Goal: Task Accomplishment & Management: Manage account settings

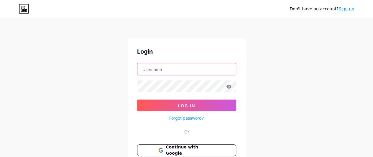
click at [163, 64] on input "text" at bounding box center [186, 69] width 98 height 12
type input "joshsoffenberg@gmail.com"
drag, startPoint x: 197, startPoint y: 69, endPoint x: 131, endPoint y: 68, distance: 65.7
click at [131, 68] on div "Login joshsoffenberg@gmail.com Log In Forgot password? Or Continue with Google …" at bounding box center [187, 118] width 118 height 161
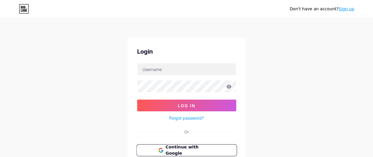
click at [193, 148] on span "Continue with Google" at bounding box center [189, 150] width 49 height 13
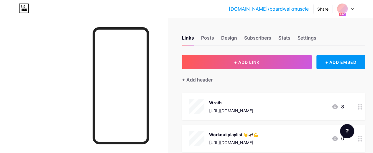
click at [354, 10] on icon at bounding box center [352, 9] width 3 height 2
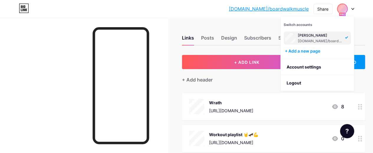
click at [354, 10] on icon at bounding box center [352, 9] width 3 height 2
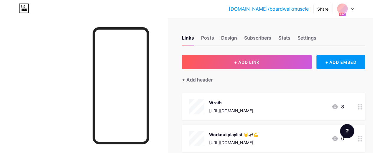
click at [306, 12] on link "[DOMAIN_NAME]/boardwalkmuscle" at bounding box center [269, 8] width 80 height 7
click at [349, 7] on div at bounding box center [345, 9] width 17 height 11
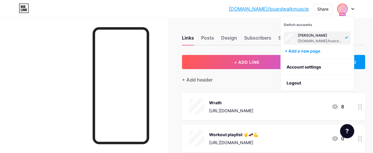
click at [330, 41] on div "[DOMAIN_NAME]/boardwalkmuscle" at bounding box center [320, 41] width 45 height 5
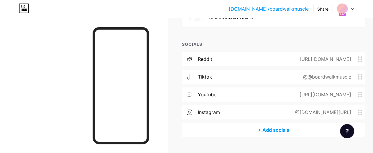
scroll to position [803, 0]
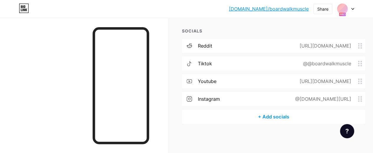
click at [365, 44] on span at bounding box center [361, 46] width 7 height 6
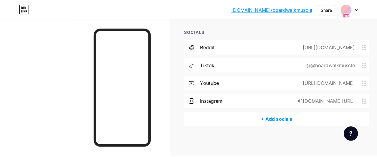
scroll to position [799, 0]
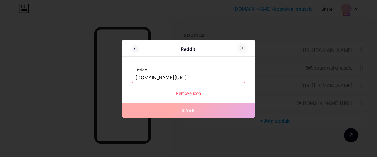
click at [241, 48] on icon at bounding box center [242, 48] width 5 height 5
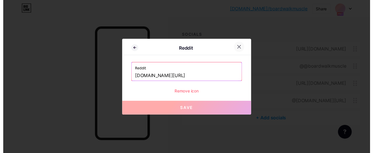
scroll to position [803, 0]
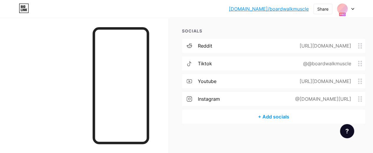
click at [362, 46] on icon at bounding box center [360, 46] width 4 height 6
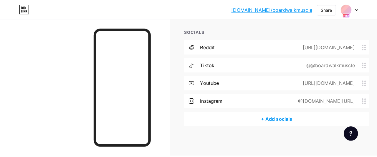
scroll to position [799, 0]
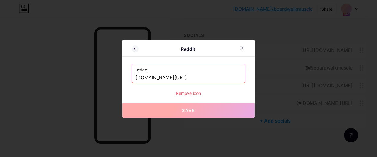
click at [195, 93] on div "Remove icon" at bounding box center [189, 93] width 114 height 6
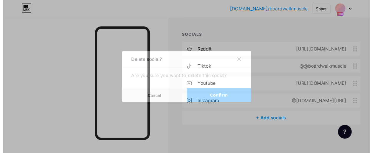
scroll to position [803, 0]
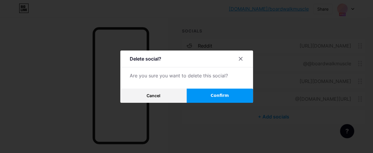
click at [202, 98] on button "Confirm" at bounding box center [220, 95] width 66 height 14
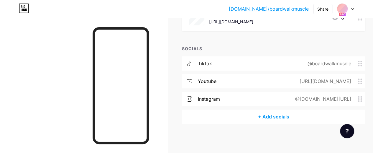
click at [362, 99] on icon at bounding box center [360, 99] width 4 height 6
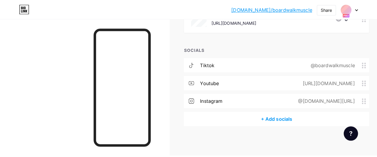
scroll to position [781, 0]
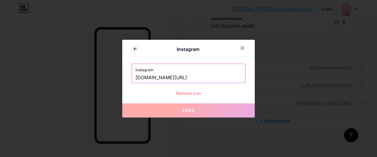
click at [200, 92] on div "Remove icon" at bounding box center [189, 93] width 114 height 6
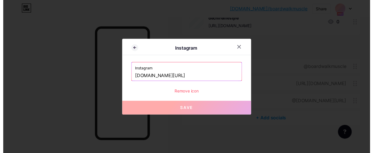
scroll to position [786, 0]
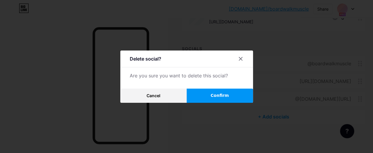
click at [213, 99] on button "Confirm" at bounding box center [220, 95] width 66 height 14
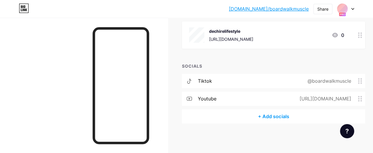
scroll to position [768, 0]
click at [360, 83] on icon at bounding box center [360, 81] width 4 height 6
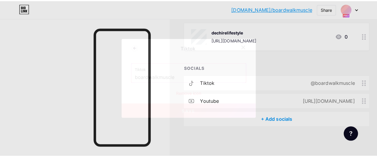
scroll to position [764, 0]
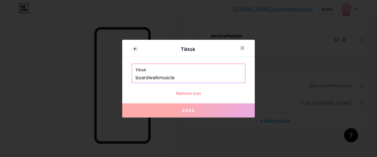
click at [207, 97] on div "Tiktok Tiktok boardwalkmuscle Remove icon Save" at bounding box center [188, 79] width 133 height 78
click at [195, 93] on div "Remove icon" at bounding box center [189, 93] width 114 height 6
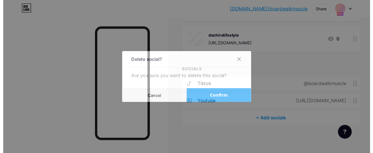
scroll to position [768, 0]
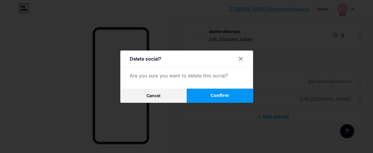
click at [203, 97] on button "Confirm" at bounding box center [220, 95] width 66 height 14
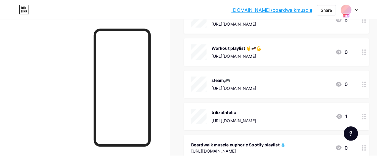
scroll to position [8, 0]
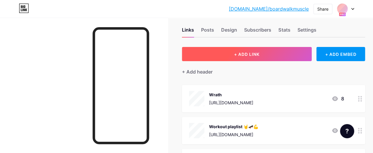
click at [269, 52] on button "+ ADD LINK" at bounding box center [247, 54] width 130 height 14
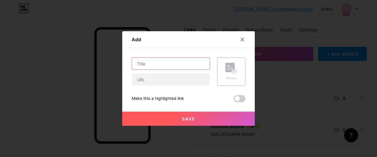
click at [156, 62] on input "text" at bounding box center [171, 64] width 78 height 12
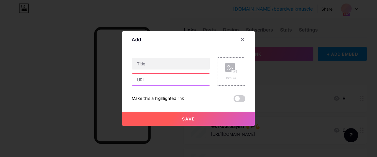
click at [155, 81] on input "text" at bounding box center [171, 80] width 78 height 12
paste input "[URL][DOMAIN_NAME]"
type input "[URL][DOMAIN_NAME]"
click at [152, 70] on div "[URL][DOMAIN_NAME]" at bounding box center [171, 71] width 78 height 28
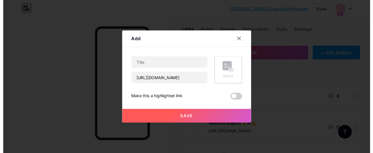
scroll to position [0, 0]
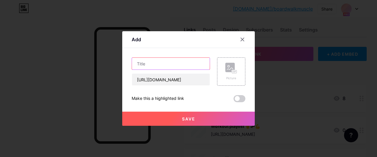
click at [152, 69] on input "text" at bounding box center [171, 64] width 78 height 12
type input "TikTok"
click at [222, 75] on div "Picture" at bounding box center [231, 71] width 28 height 28
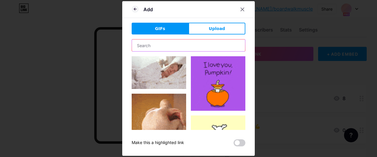
click at [173, 45] on input "text" at bounding box center [188, 46] width 113 height 12
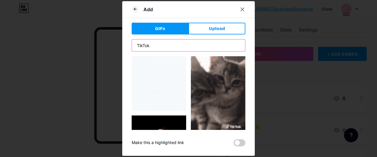
type input "TikTok"
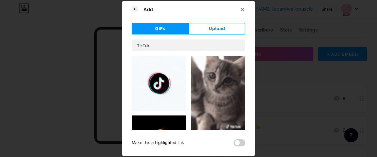
click at [163, 80] on img at bounding box center [159, 83] width 55 height 55
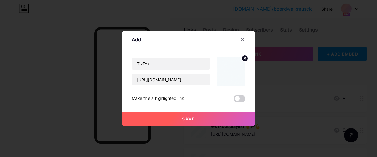
click at [206, 118] on button "Save" at bounding box center [188, 119] width 133 height 14
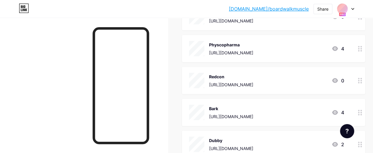
scroll to position [8, 0]
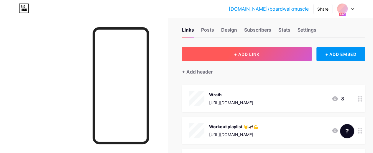
click at [274, 50] on button "+ ADD LINK" at bounding box center [247, 54] width 130 height 14
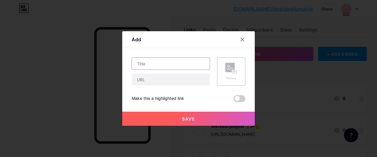
click at [198, 63] on input "text" at bounding box center [171, 64] width 78 height 12
click at [243, 39] on icon at bounding box center [242, 39] width 5 height 5
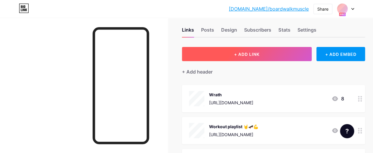
click at [235, 50] on button "+ ADD LINK" at bounding box center [247, 54] width 130 height 14
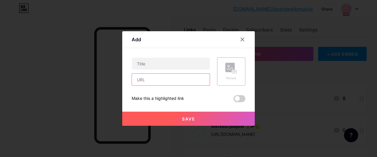
click at [165, 82] on input "text" at bounding box center [171, 80] width 78 height 12
click at [244, 40] on icon at bounding box center [242, 39] width 5 height 5
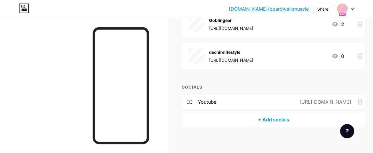
scroll to position [782, 0]
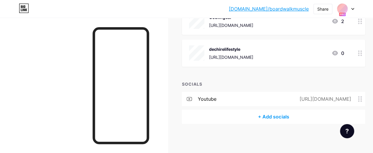
click at [278, 119] on div "+ Add socials" at bounding box center [273, 116] width 183 height 14
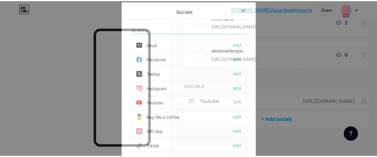
scroll to position [778, 0]
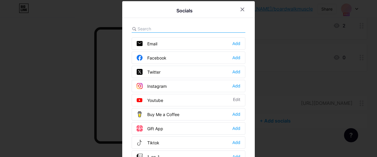
click at [165, 24] on div "Socials Email Add Facebook Add Twitter Add Instagram Add Youtube Edit Buy Me a …" at bounding box center [188, 97] width 133 height 193
click at [166, 32] on input "text" at bounding box center [170, 29] width 65 height 6
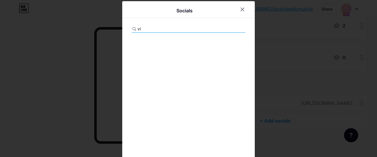
type input "v"
type input "Vim"
click at [237, 8] on div at bounding box center [242, 9] width 11 height 11
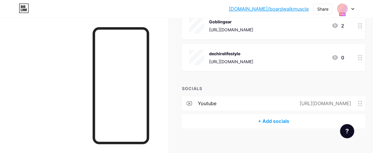
click at [276, 119] on div "+ Add socials" at bounding box center [273, 121] width 183 height 14
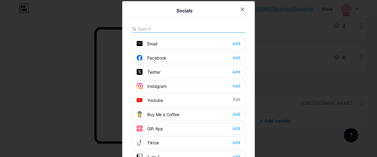
drag, startPoint x: 372, startPoint y: 76, endPoint x: 373, endPoint y: 122, distance: 46.6
click at [373, 122] on div at bounding box center [188, 78] width 377 height 157
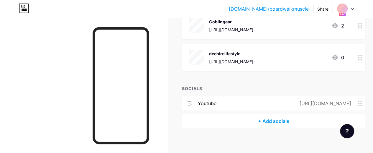
click at [297, 118] on div "+ Add socials" at bounding box center [273, 121] width 183 height 14
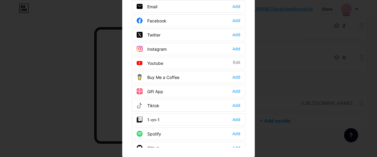
scroll to position [38, 0]
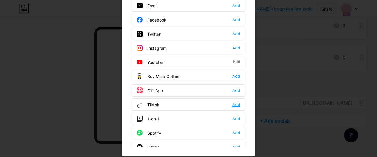
click at [233, 104] on div "Add" at bounding box center [237, 105] width 8 height 6
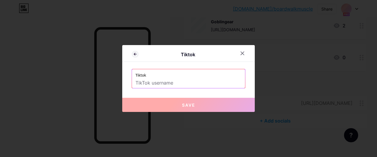
scroll to position [0, 0]
click at [203, 86] on input "text" at bounding box center [189, 83] width 106 height 10
paste input "<blockquote class="tiktok-embed" cite="[URL][DOMAIN_NAME]" data-unique-id="boar…"
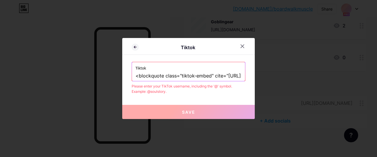
drag, startPoint x: 239, startPoint y: 78, endPoint x: 40, endPoint y: 95, distance: 199.8
click at [40, 95] on div "Tiktok Tiktok <blockquote class="tiktok-embed" cite="[URL][DOMAIN_NAME]" data-u…" at bounding box center [188, 78] width 377 height 157
type input "="
click at [137, 76] on input "=" at bounding box center [189, 76] width 106 height 10
paste input "[URL][DOMAIN_NAME]"
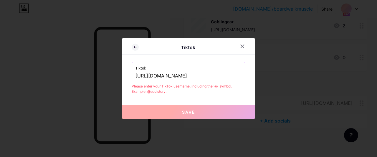
scroll to position [0, 78]
click at [199, 113] on button "Save" at bounding box center [188, 112] width 133 height 14
click at [202, 116] on button "Save" at bounding box center [188, 112] width 133 height 14
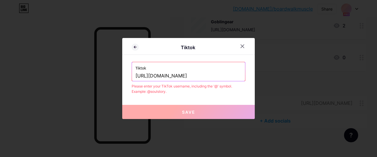
drag, startPoint x: 180, startPoint y: 79, endPoint x: 250, endPoint y: 78, distance: 69.9
click at [250, 78] on div "Tiktok Tiktok [URL][DOMAIN_NAME] Please enter your TikTok username, including t…" at bounding box center [188, 78] width 133 height 81
click at [231, 74] on input "[URL][DOMAIN_NAME]" at bounding box center [189, 76] width 106 height 10
click at [244, 76] on div "Tiktok [URL][DOMAIN_NAME]" at bounding box center [188, 71] width 113 height 19
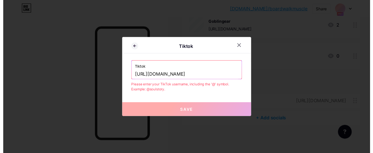
scroll to position [0, 0]
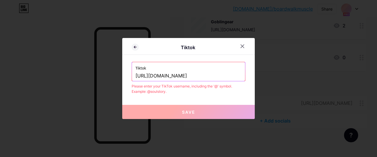
click at [218, 109] on button "Save" at bounding box center [188, 112] width 133 height 14
click at [152, 78] on input "[URL][DOMAIN_NAME]" at bounding box center [189, 76] width 106 height 10
click at [167, 111] on button "Save" at bounding box center [188, 112] width 133 height 14
drag, startPoint x: 189, startPoint y: 78, endPoint x: 100, endPoint y: 82, distance: 88.5
click at [100, 82] on div "Tiktok Tiktok [URL][DOMAIN_NAME] Please enter your TikTok username, including t…" at bounding box center [188, 78] width 377 height 157
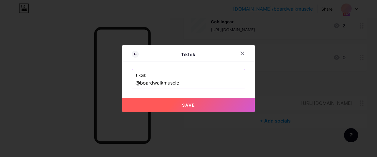
click at [152, 106] on button "Save" at bounding box center [188, 105] width 133 height 14
type input "[URL][DOMAIN_NAME]"
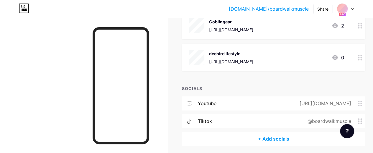
click at [270, 138] on div "+ Add socials" at bounding box center [273, 138] width 183 height 14
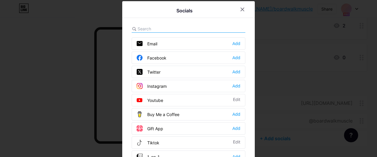
click at [182, 23] on div "Socials Email Add Facebook Add Twitter Add Instagram Add Youtube Edit Buy Me a …" at bounding box center [188, 97] width 133 height 193
click at [168, 29] on input "text" at bounding box center [170, 29] width 65 height 6
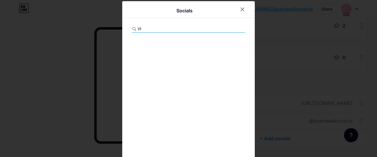
type input "V"
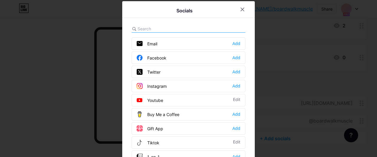
click at [239, 45] on div "Email Add" at bounding box center [189, 43] width 114 height 12
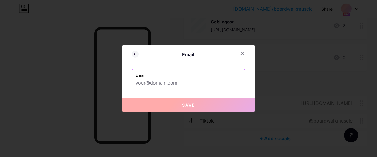
click at [185, 83] on input "text" at bounding box center [189, 83] width 106 height 10
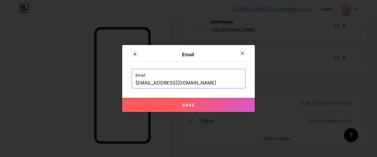
click at [187, 100] on button "Save" at bounding box center [188, 105] width 133 height 14
type input "mailto:[EMAIL_ADDRESS][DOMAIN_NAME]"
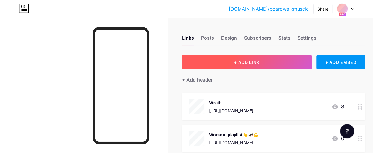
click at [301, 62] on button "+ ADD LINK" at bounding box center [247, 62] width 130 height 14
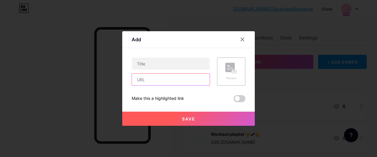
click at [179, 74] on input "text" at bounding box center [171, 80] width 78 height 12
paste input "[URL][DOMAIN_NAME]"
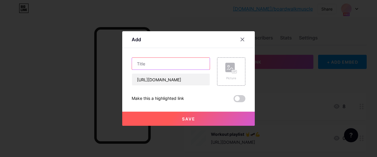
click at [167, 66] on input "text" at bounding box center [171, 64] width 78 height 12
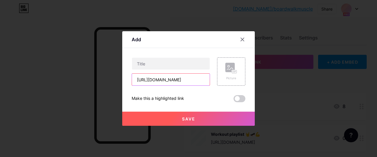
drag, startPoint x: 203, startPoint y: 79, endPoint x: 0, endPoint y: 79, distance: 202.8
click at [0, 79] on div "Add Content YouTube Play YouTube video without leaving your page. ADD Vimeo Pla…" at bounding box center [188, 78] width 377 height 157
type input "alkmuscle?is_from_webapp=1&sender_device=pc"
drag, startPoint x: 137, startPoint y: 79, endPoint x: 217, endPoint y: 84, distance: 80.9
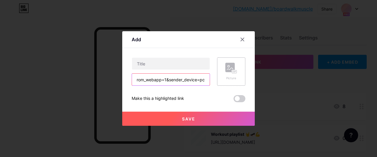
click at [217, 84] on div "alkmuscle?is_from_webapp=1&sender_device=pc Picture" at bounding box center [189, 71] width 114 height 28
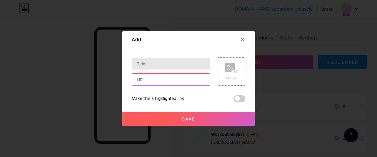
paste input "[URL][DOMAIN_NAME]"
type input "[URL][DOMAIN_NAME]"
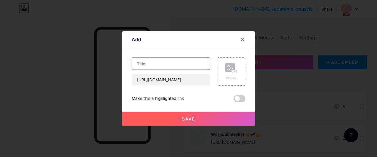
click at [143, 66] on input "text" at bounding box center [171, 64] width 78 height 12
type input "Vimeo"
click at [225, 71] on div "Picture" at bounding box center [231, 71] width 28 height 28
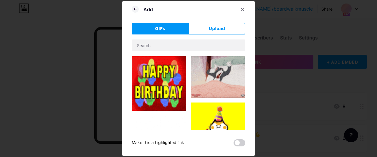
click at [194, 52] on div at bounding box center [189, 84] width 114 height 91
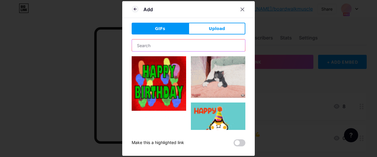
click at [188, 48] on input "text" at bounding box center [188, 46] width 113 height 12
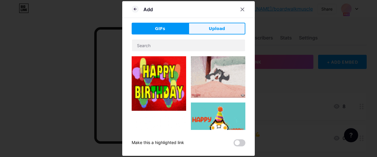
click at [194, 32] on button "Upload" at bounding box center [217, 29] width 57 height 12
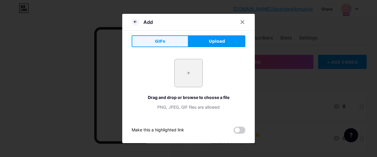
click at [168, 39] on button "GIFs" at bounding box center [160, 41] width 57 height 12
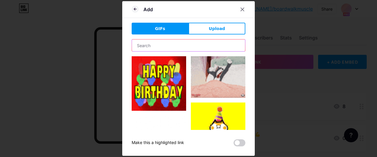
click at [168, 43] on input "text" at bounding box center [188, 46] width 113 height 12
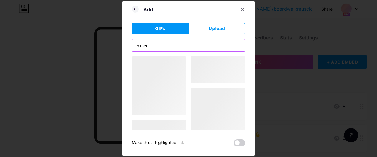
type input "vimeo"
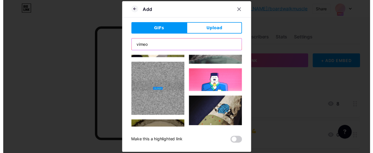
scroll to position [58, 0]
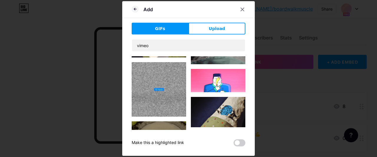
click at [234, 97] on img at bounding box center [218, 112] width 55 height 31
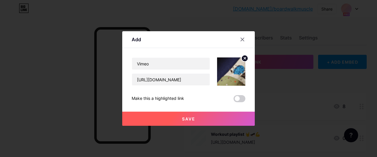
click at [220, 117] on button "Save" at bounding box center [188, 119] width 133 height 14
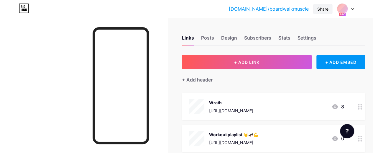
click at [327, 9] on div "Share" at bounding box center [322, 9] width 11 height 6
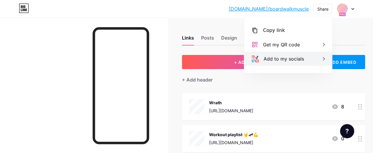
click at [290, 62] on div "Add to my socials" at bounding box center [284, 58] width 40 height 7
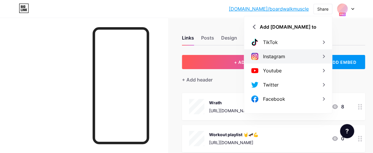
click at [285, 55] on div "Instagram" at bounding box center [288, 56] width 88 height 14
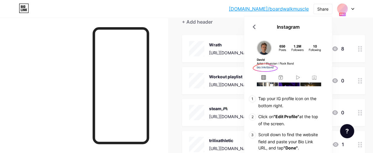
scroll to position [59, 0]
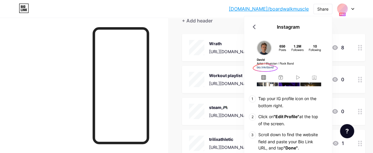
click at [357, 34] on div "Wrath [URL][DOMAIN_NAME] 8" at bounding box center [273, 47] width 183 height 27
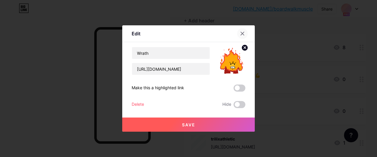
click at [246, 31] on div at bounding box center [242, 33] width 11 height 11
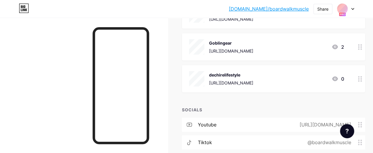
scroll to position [849, 0]
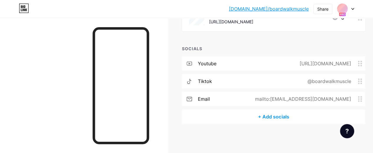
click at [282, 119] on div "+ Add socials" at bounding box center [273, 116] width 183 height 14
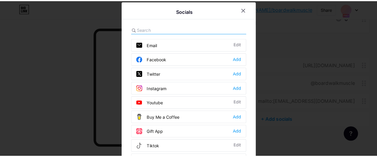
scroll to position [845, 0]
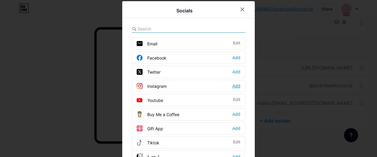
click at [238, 84] on div "Add" at bounding box center [237, 86] width 8 height 6
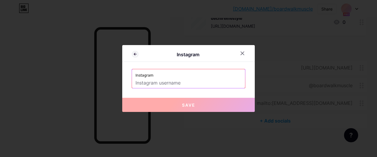
click at [200, 81] on input "text" at bounding box center [189, 83] width 106 height 10
paste input "[URL][DOMAIN_NAME]"
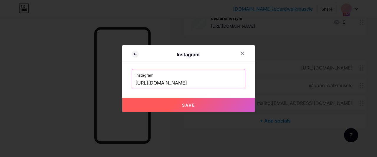
click at [203, 101] on button "Save" at bounding box center [188, 105] width 133 height 14
type input "[URL][DOMAIN_NAME][DOMAIN_NAME]"
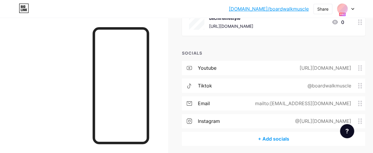
click at [292, 141] on div "+ Add socials" at bounding box center [273, 138] width 183 height 14
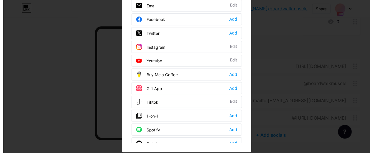
scroll to position [0, 0]
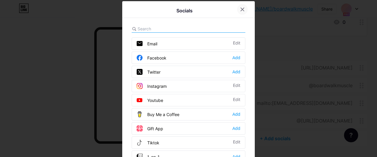
click at [241, 11] on icon at bounding box center [242, 9] width 5 height 5
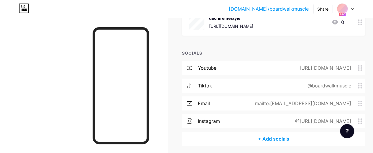
click at [288, 9] on link "[DOMAIN_NAME]/boardwalkmuscle" at bounding box center [269, 8] width 80 height 7
click at [328, 10] on div "Share" at bounding box center [322, 9] width 19 height 10
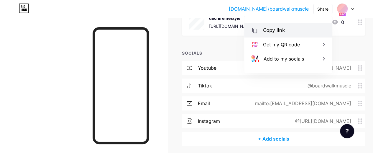
click at [291, 34] on div "Copy link" at bounding box center [288, 30] width 88 height 14
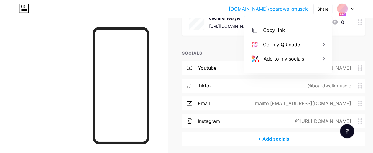
click at [289, 139] on div "+ Add socials" at bounding box center [273, 138] width 183 height 14
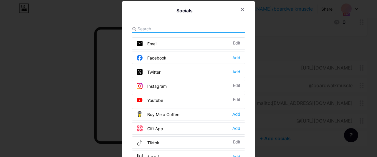
click at [237, 114] on div "Add" at bounding box center [237, 114] width 8 height 6
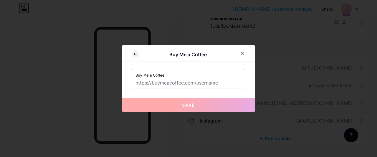
click at [197, 88] on div "Buy Me a Coffee Buy Me a Coffee Save" at bounding box center [188, 78] width 133 height 67
click at [192, 86] on input "text" at bounding box center [189, 83] width 106 height 10
paste input "[DOMAIN_NAME][URL]"
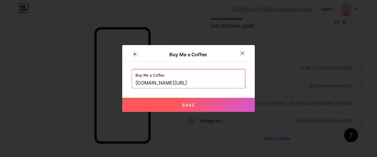
click at [186, 104] on span "Save" at bounding box center [188, 105] width 13 height 5
type input "[URL][DOMAIN_NAME]"
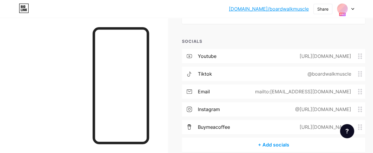
scroll to position [885, 0]
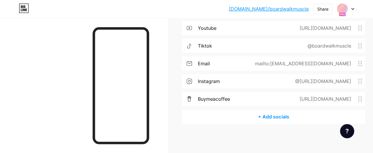
click at [279, 117] on div "+ Add socials" at bounding box center [273, 116] width 183 height 14
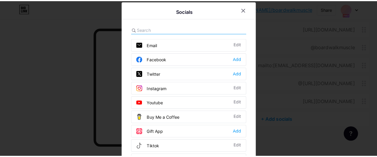
scroll to position [880, 0]
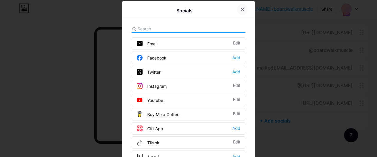
click at [244, 9] on div at bounding box center [242, 9] width 11 height 11
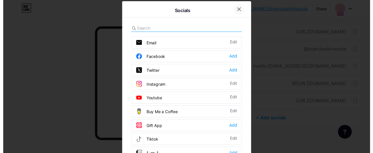
scroll to position [885, 0]
